Goal: Information Seeking & Learning: Learn about a topic

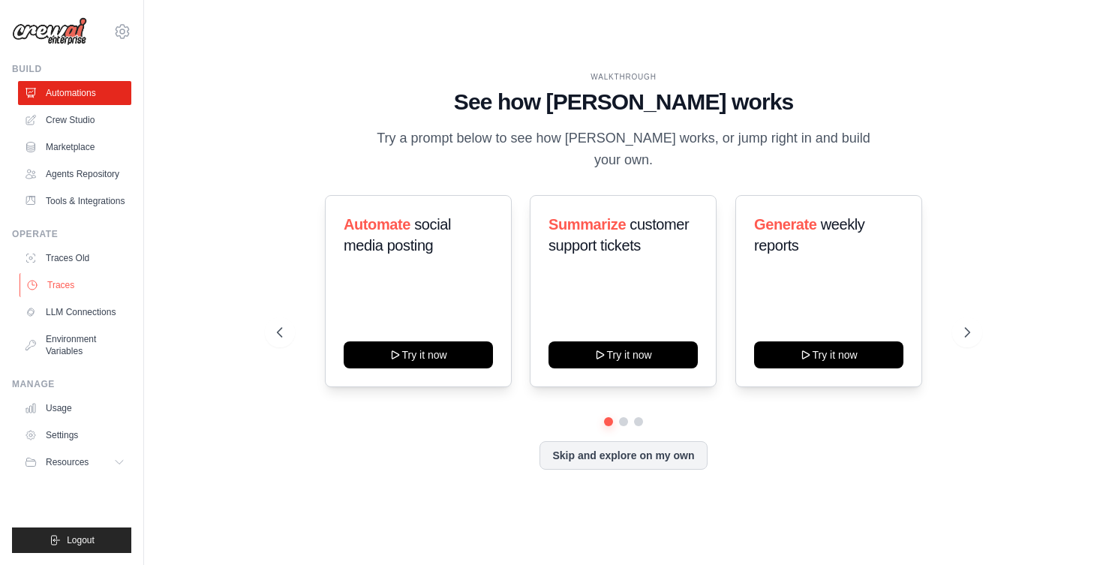
click at [50, 287] on link "Traces" at bounding box center [76, 285] width 113 height 24
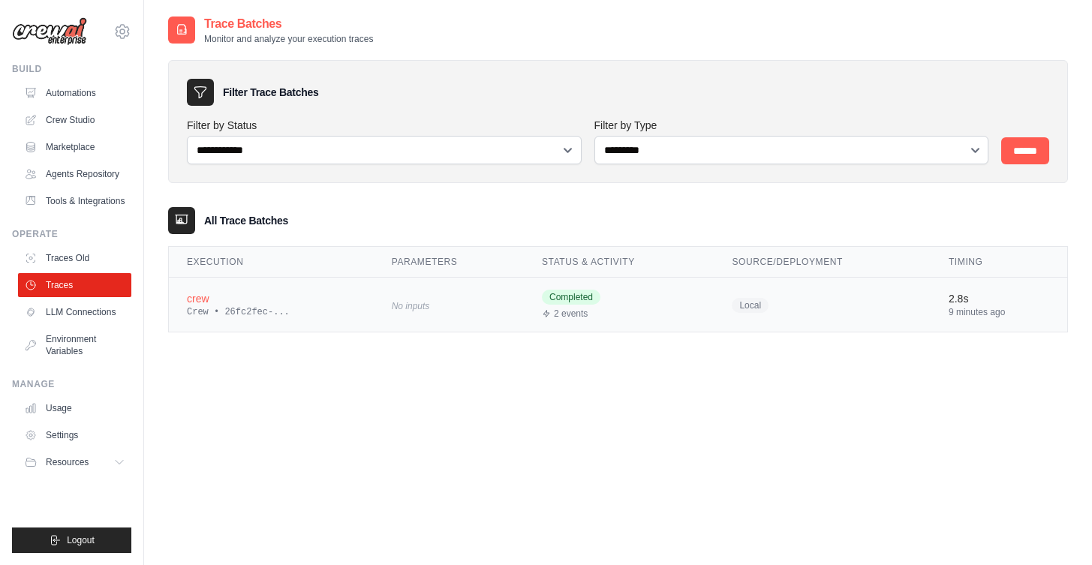
click at [471, 286] on td "No inputs" at bounding box center [449, 305] width 150 height 55
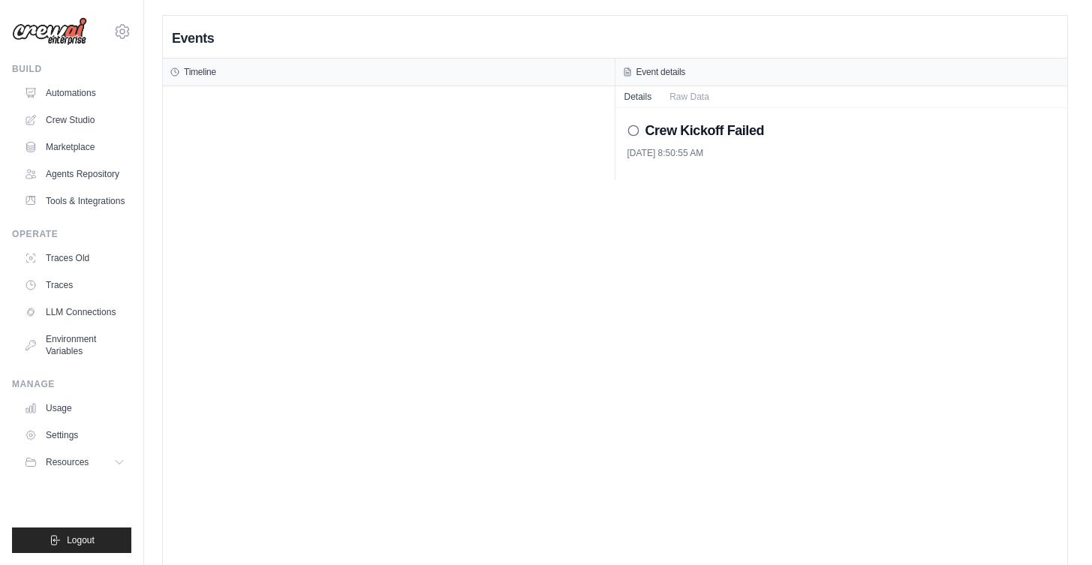
click at [735, 131] on h2 "Crew Kickoff Failed" at bounding box center [704, 130] width 119 height 21
click at [708, 129] on h2 "Crew Kickoff Failed" at bounding box center [704, 130] width 119 height 21
click at [696, 135] on h2 "Crew Kickoff Failed" at bounding box center [704, 130] width 119 height 21
click at [74, 296] on link "Traces" at bounding box center [76, 285] width 113 height 24
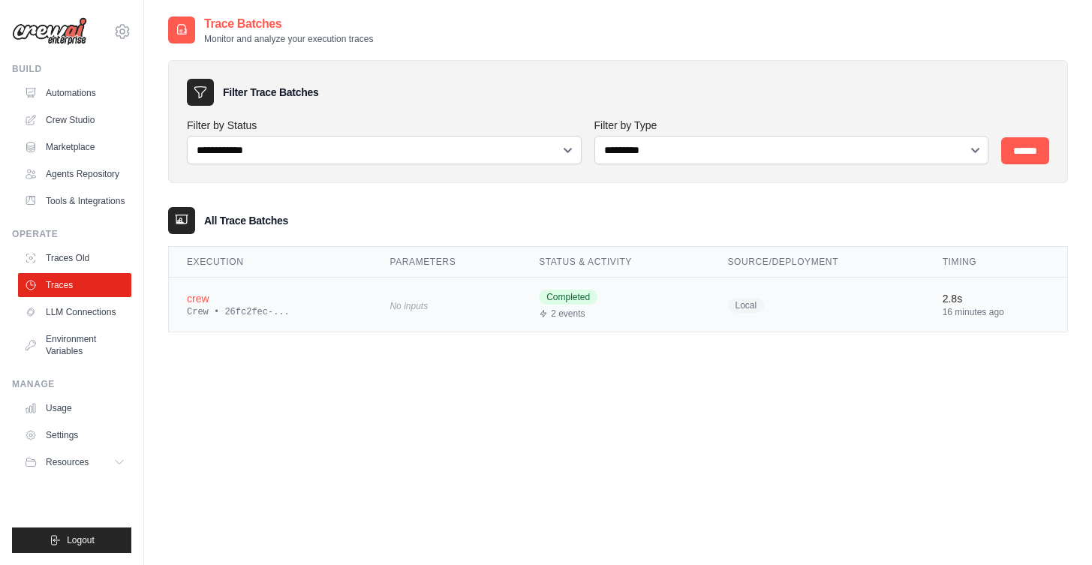
click at [311, 308] on div "Crew • 26fc2fec-..." at bounding box center [270, 312] width 167 height 12
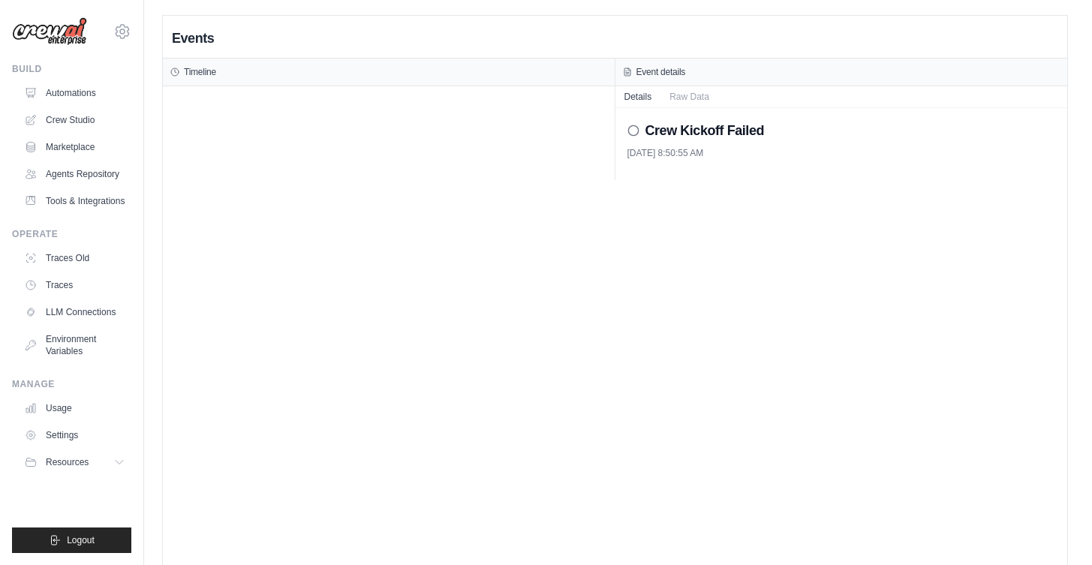
click at [753, 134] on h2 "Crew Kickoff Failed" at bounding box center [704, 130] width 119 height 21
click at [712, 92] on button "Raw Data" at bounding box center [689, 96] width 58 height 21
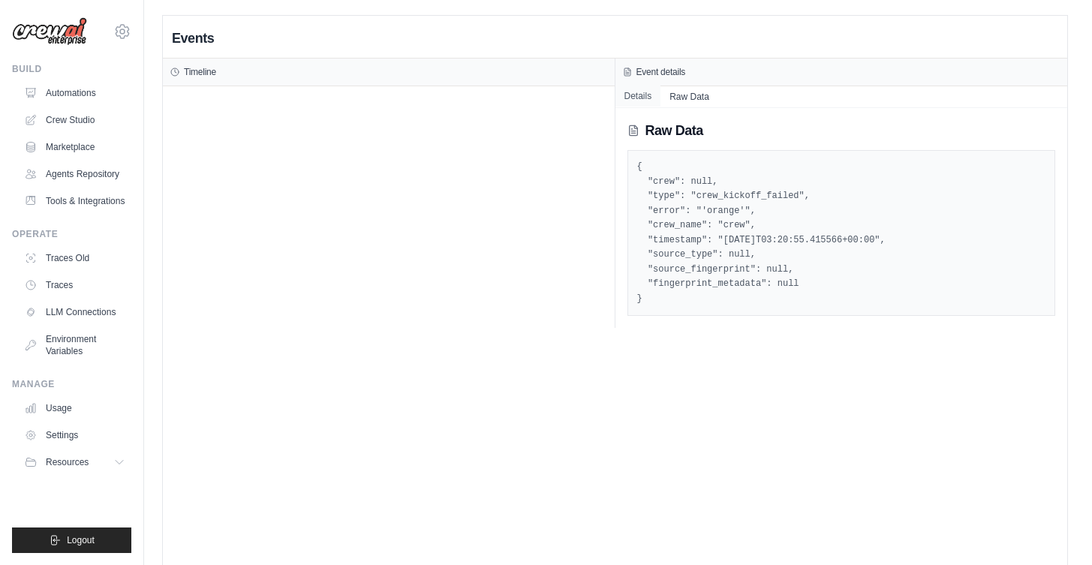
click at [639, 92] on button "Details" at bounding box center [638, 96] width 46 height 21
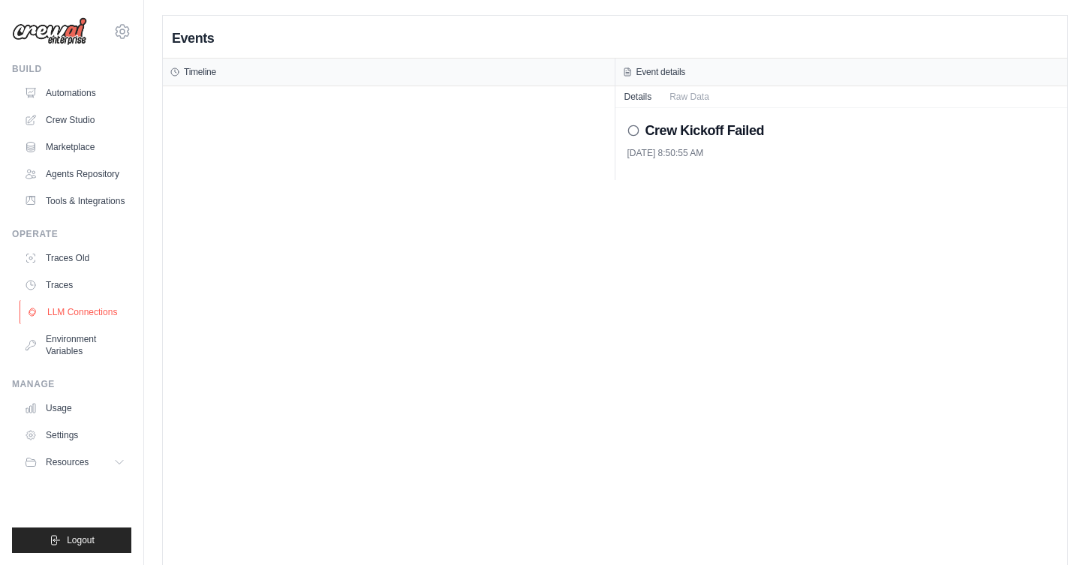
click at [82, 320] on link "LLM Connections" at bounding box center [76, 312] width 113 height 24
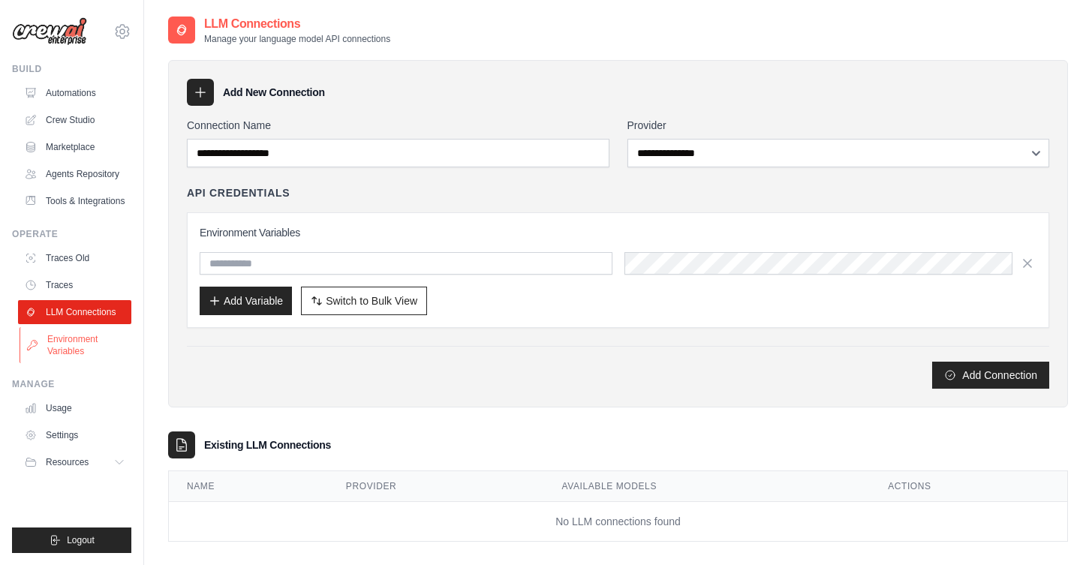
click at [78, 350] on link "Environment Variables" at bounding box center [76, 345] width 113 height 36
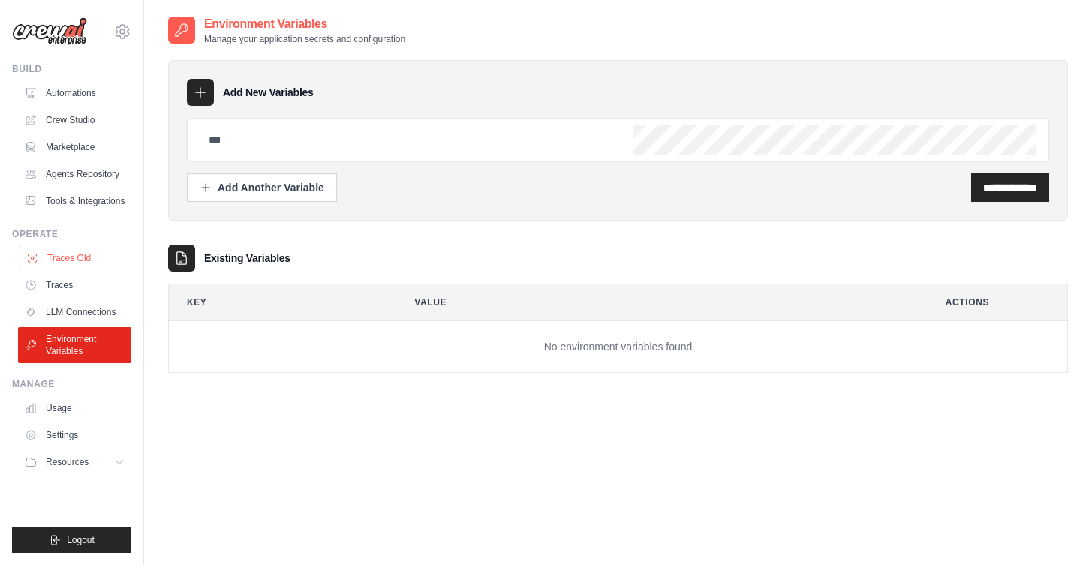
click at [86, 270] on link "Traces Old" at bounding box center [76, 258] width 113 height 24
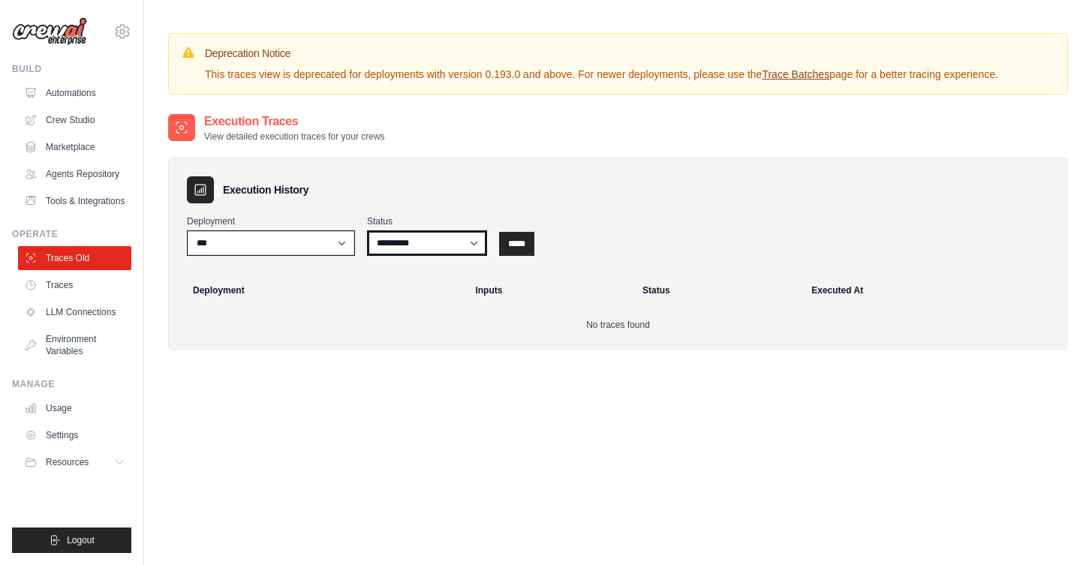
select select "*****"
click at [531, 256] on input "*****" at bounding box center [516, 244] width 35 height 24
click at [71, 131] on link "Crew Studio" at bounding box center [76, 120] width 113 height 24
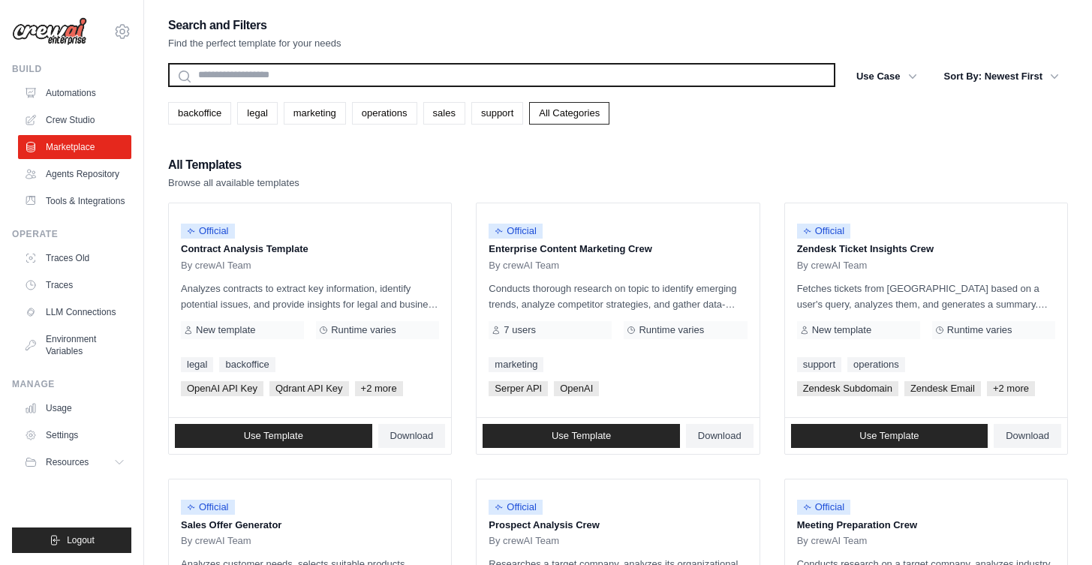
click at [467, 78] on input "text" at bounding box center [501, 75] width 667 height 24
type input "*"
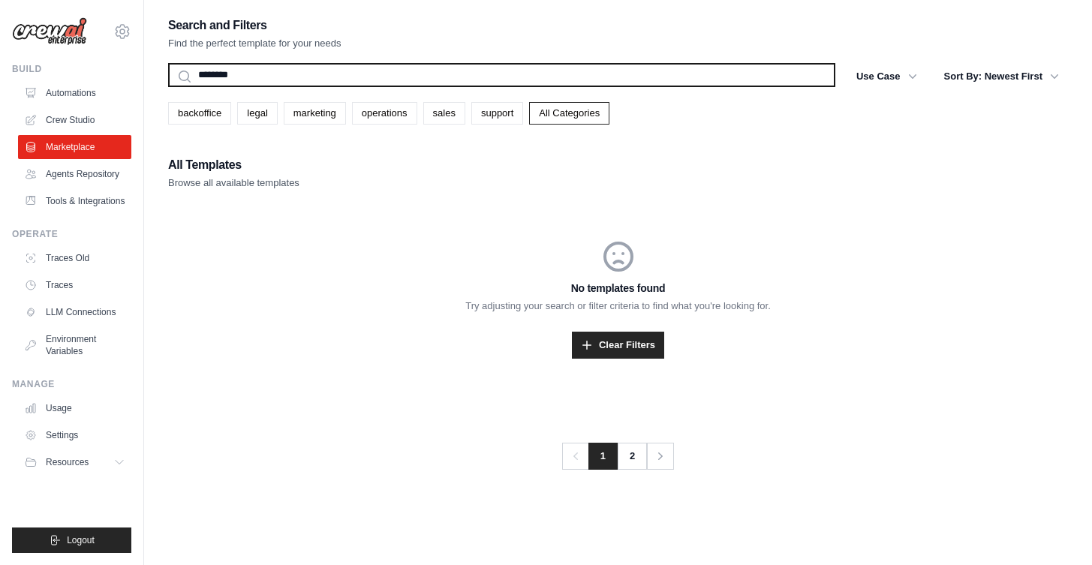
type input "********"
click at [167, 86] on button "Search" at bounding box center [167, 86] width 1 height 1
click at [467, 78] on input "********" at bounding box center [501, 75] width 667 height 24
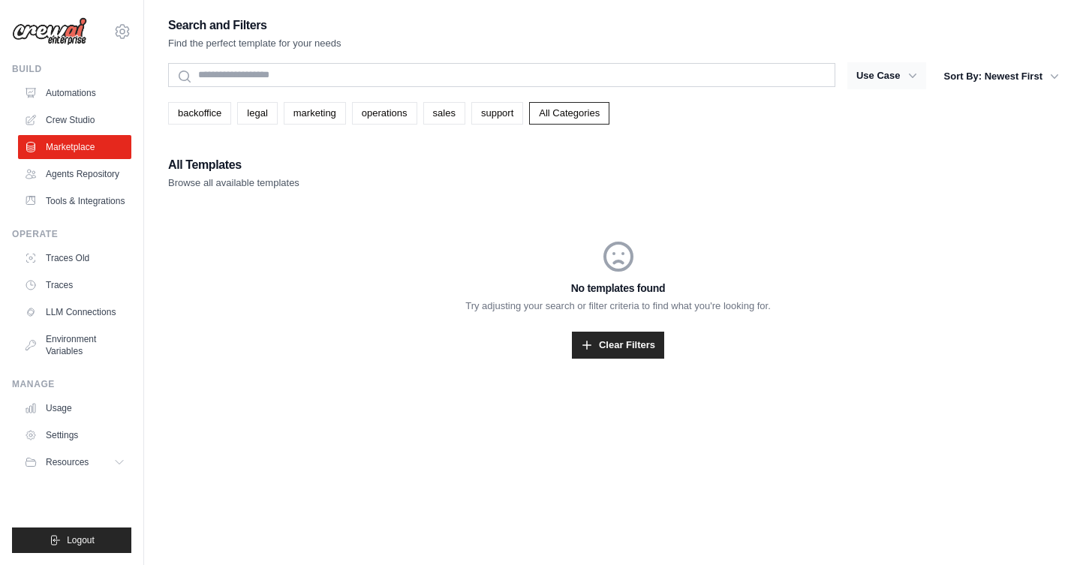
click at [890, 68] on button "Use Case" at bounding box center [886, 75] width 79 height 27
click at [901, 83] on button "Use Case" at bounding box center [886, 75] width 79 height 27
click at [1052, 71] on icon "button" at bounding box center [1054, 75] width 15 height 15
click at [75, 134] on ul "Automations Crew Studio Marketplace Agents Repository Tools & Integrations" at bounding box center [74, 147] width 113 height 132
click at [77, 121] on link "Crew Studio" at bounding box center [76, 120] width 113 height 24
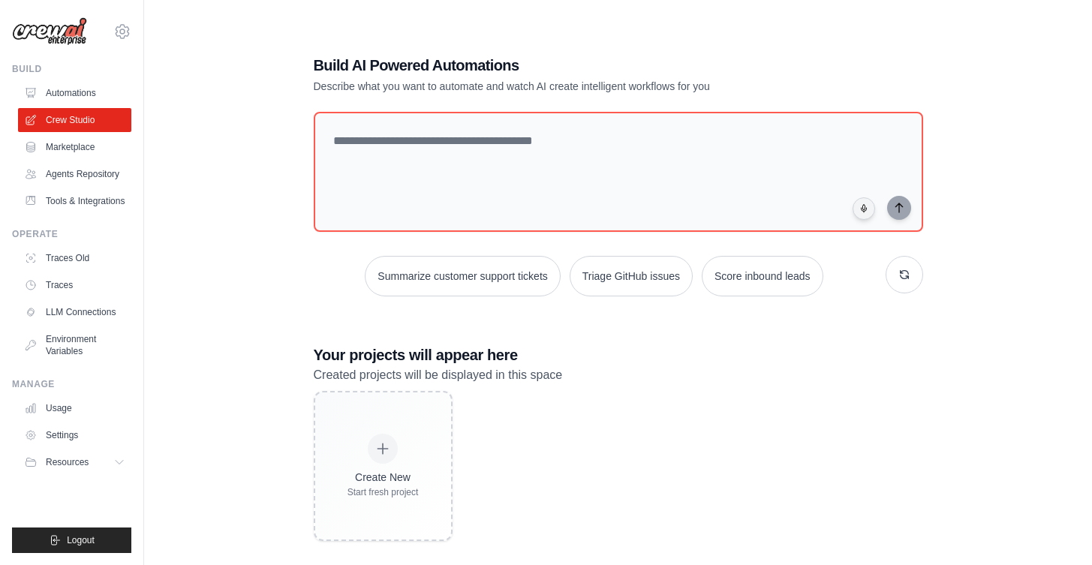
click at [69, 145] on link "Marketplace" at bounding box center [74, 147] width 113 height 24
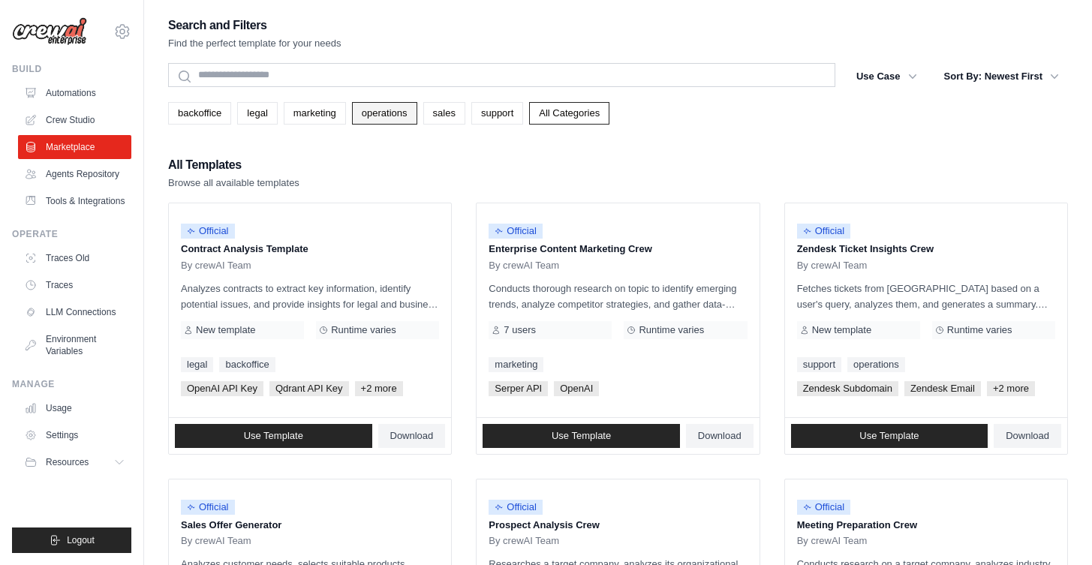
click at [403, 107] on link "operations" at bounding box center [384, 113] width 65 height 23
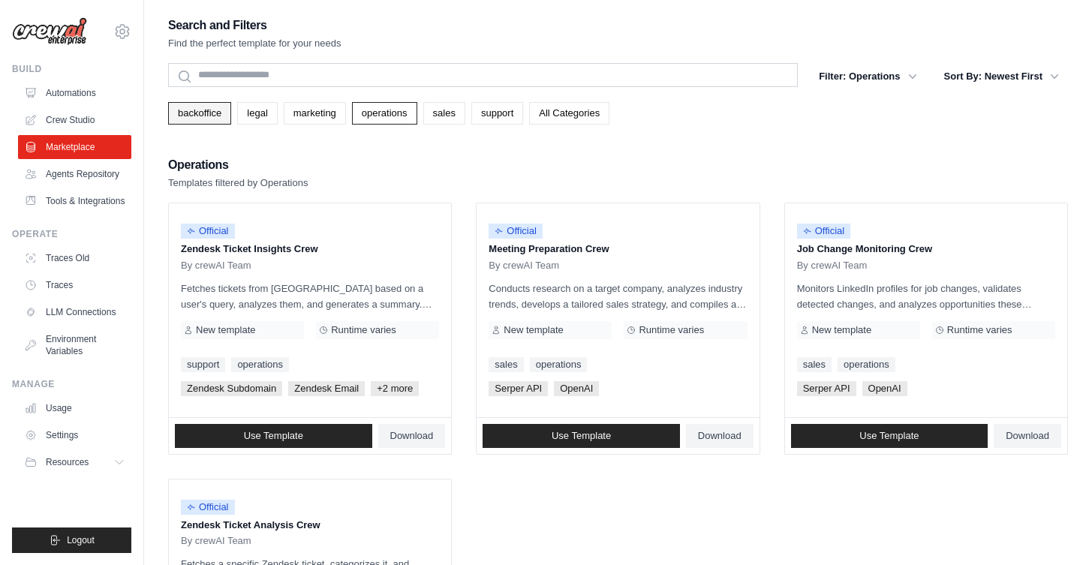
click at [192, 111] on link "backoffice" at bounding box center [199, 113] width 63 height 23
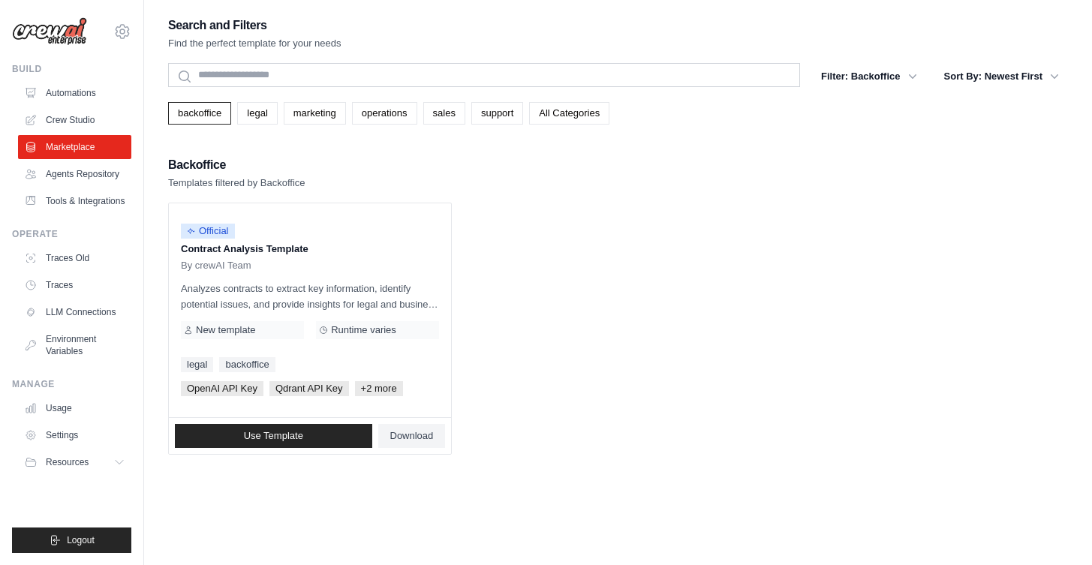
click at [192, 111] on link "backoffice" at bounding box center [199, 113] width 63 height 23
click at [379, 105] on link "operations" at bounding box center [384, 113] width 65 height 23
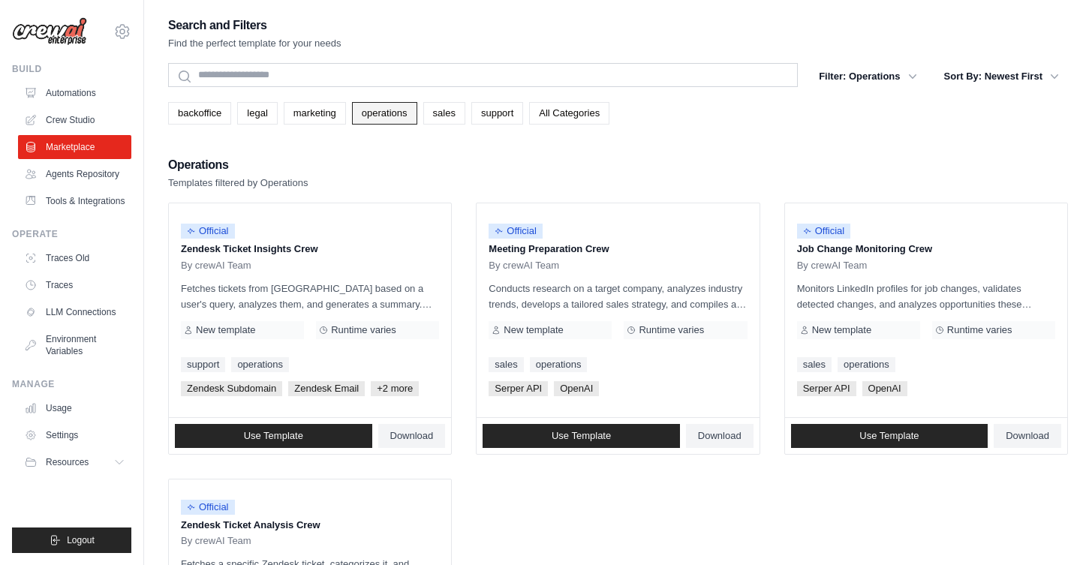
click at [402, 109] on link "operations" at bounding box center [384, 113] width 65 height 23
click at [900, 74] on button "Filter: Operations" at bounding box center [868, 75] width 116 height 27
click at [1029, 79] on button "Sort By: Newest First" at bounding box center [1001, 75] width 133 height 27
